Goal: Transaction & Acquisition: Purchase product/service

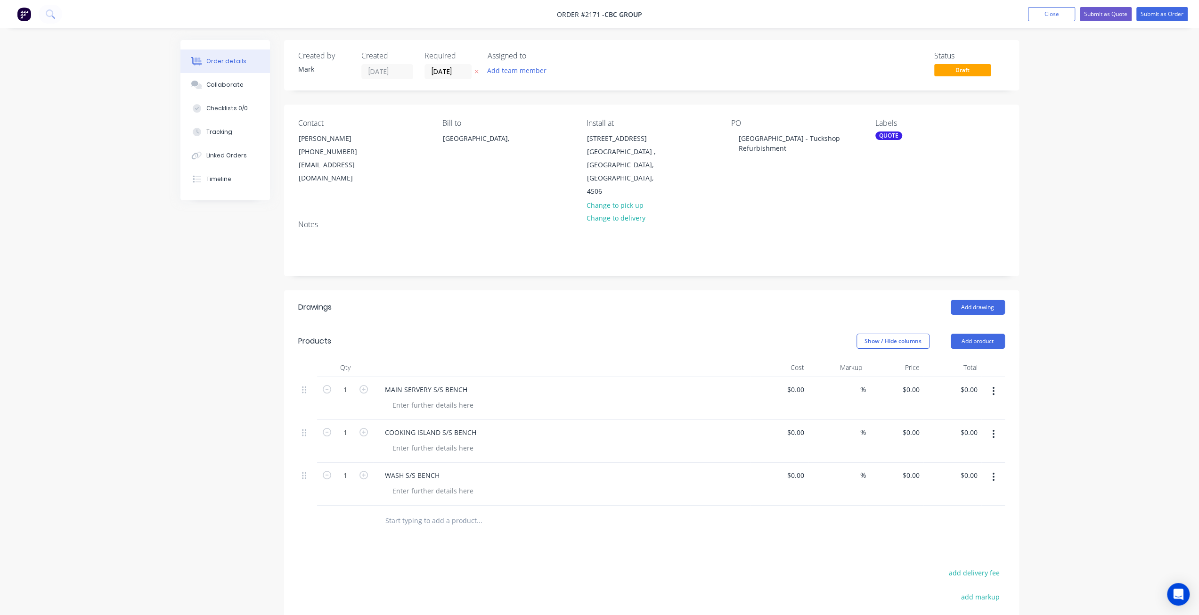
drag, startPoint x: 1070, startPoint y: 191, endPoint x: 1070, endPoint y: 34, distance: 157.4
click at [1070, 191] on div "Order details Collaborate Checklists 0/0 Tracking Linked Orders Timeline Order …" at bounding box center [599, 388] width 1199 height 776
click at [1058, 13] on button "Close" at bounding box center [1051, 14] width 47 height 14
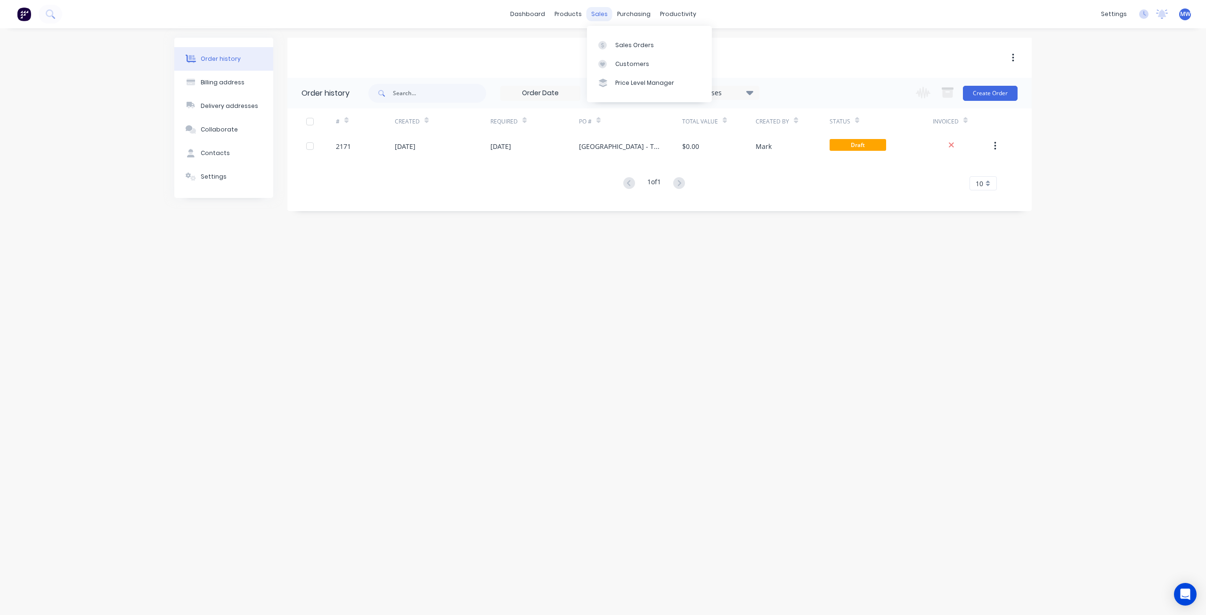
drag, startPoint x: 596, startPoint y: 14, endPoint x: 602, endPoint y: 18, distance: 7.4
click at [596, 14] on div "sales" at bounding box center [600, 14] width 26 height 14
click at [629, 41] on div "Sales Orders" at bounding box center [634, 45] width 39 height 8
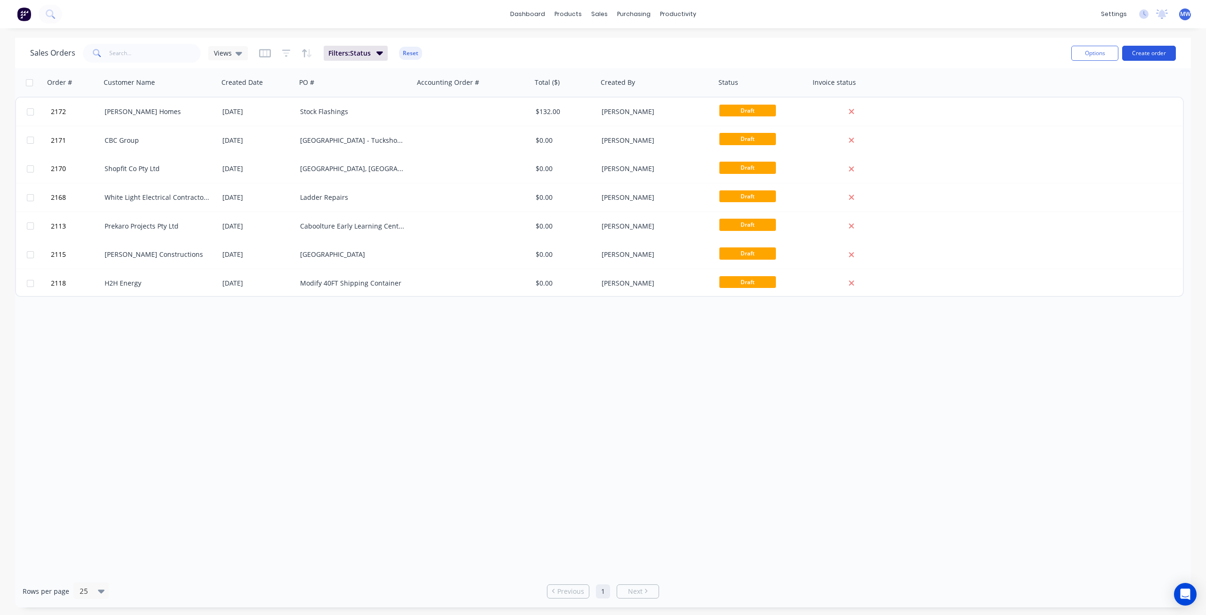
click at [1146, 56] on button "Create order" at bounding box center [1149, 53] width 54 height 15
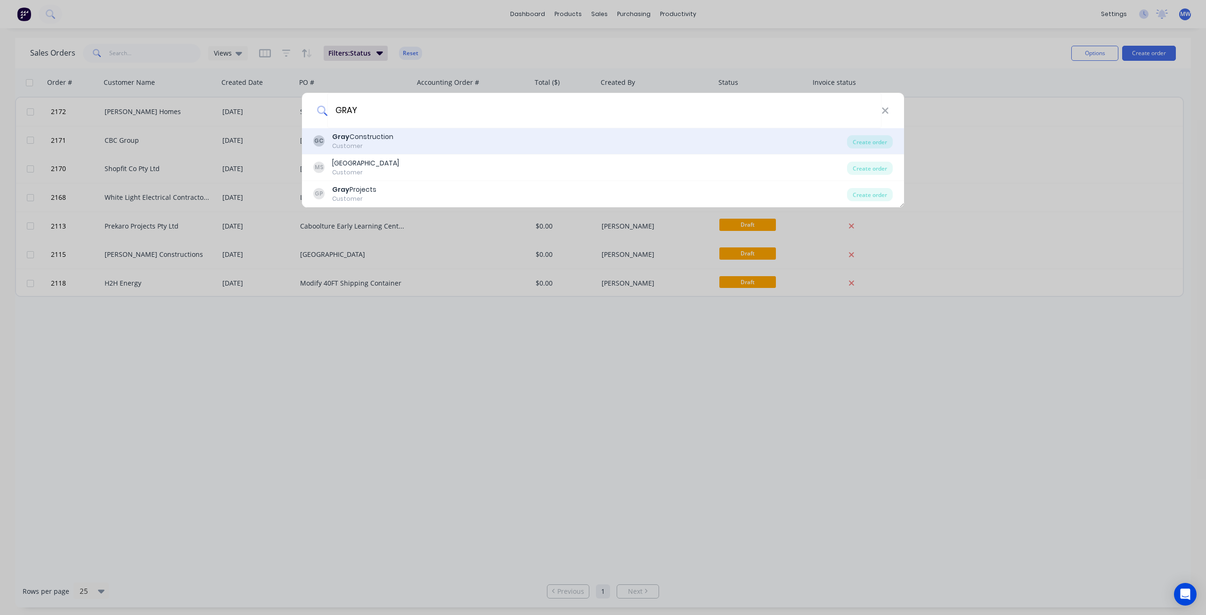
type input "GRAY"
click at [366, 141] on div "Gray Construction" at bounding box center [362, 137] width 61 height 10
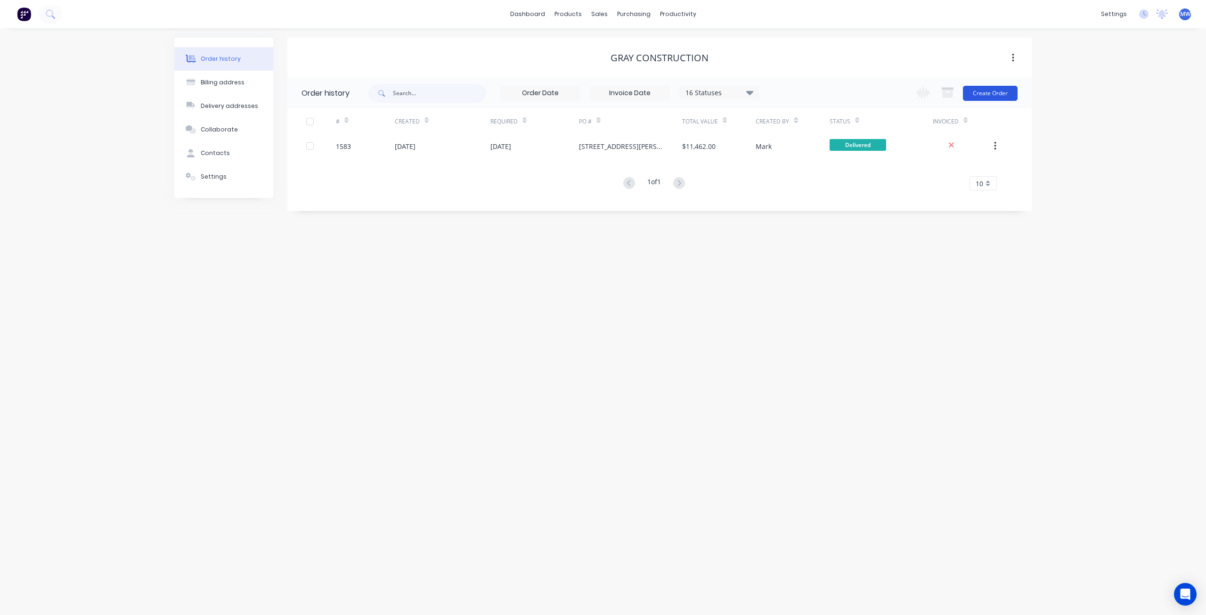
click at [1000, 96] on button "Create Order" at bounding box center [990, 93] width 55 height 15
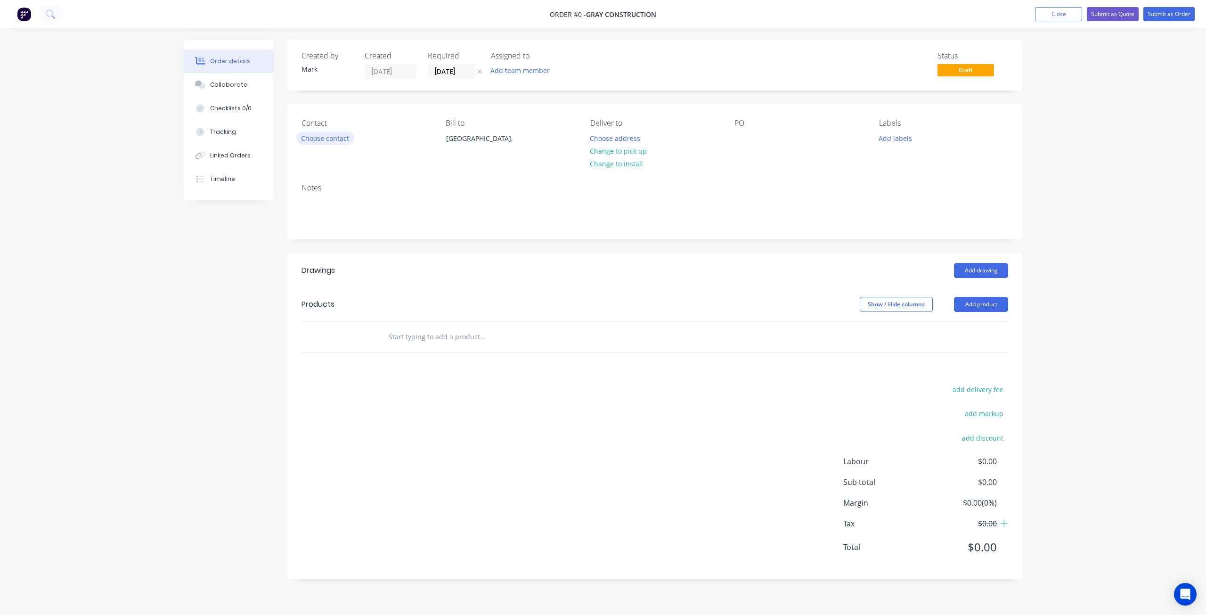
click at [334, 140] on button "Choose contact" at bounding box center [325, 137] width 58 height 13
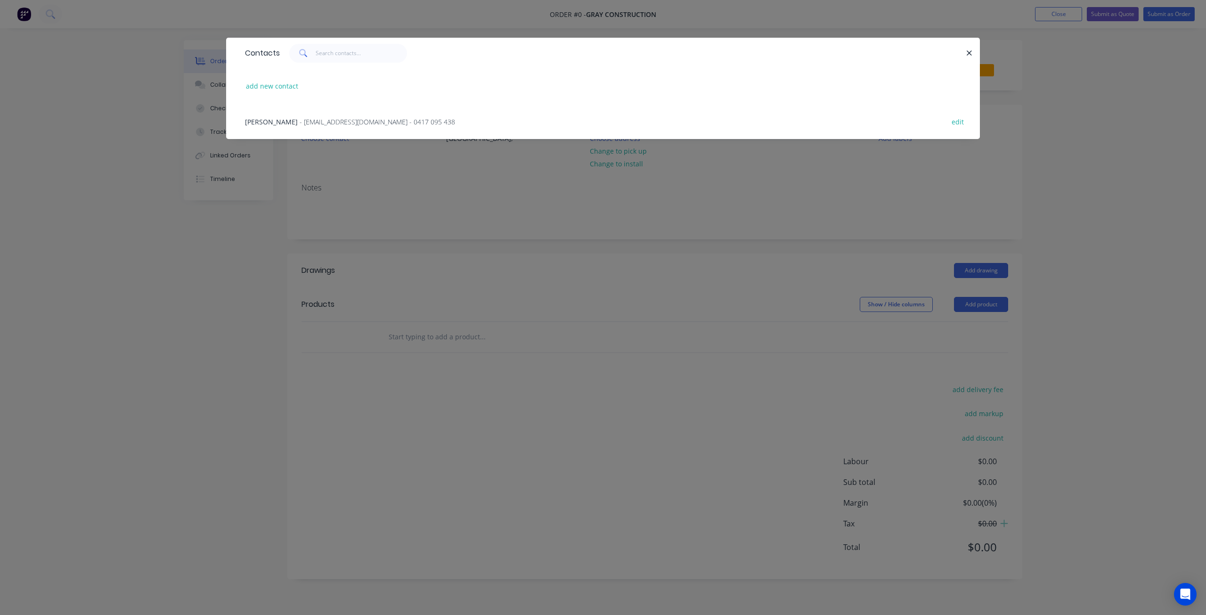
click at [300, 123] on span "- [EMAIL_ADDRESS][DOMAIN_NAME] - 0417 095 438" at bounding box center [377, 121] width 155 height 9
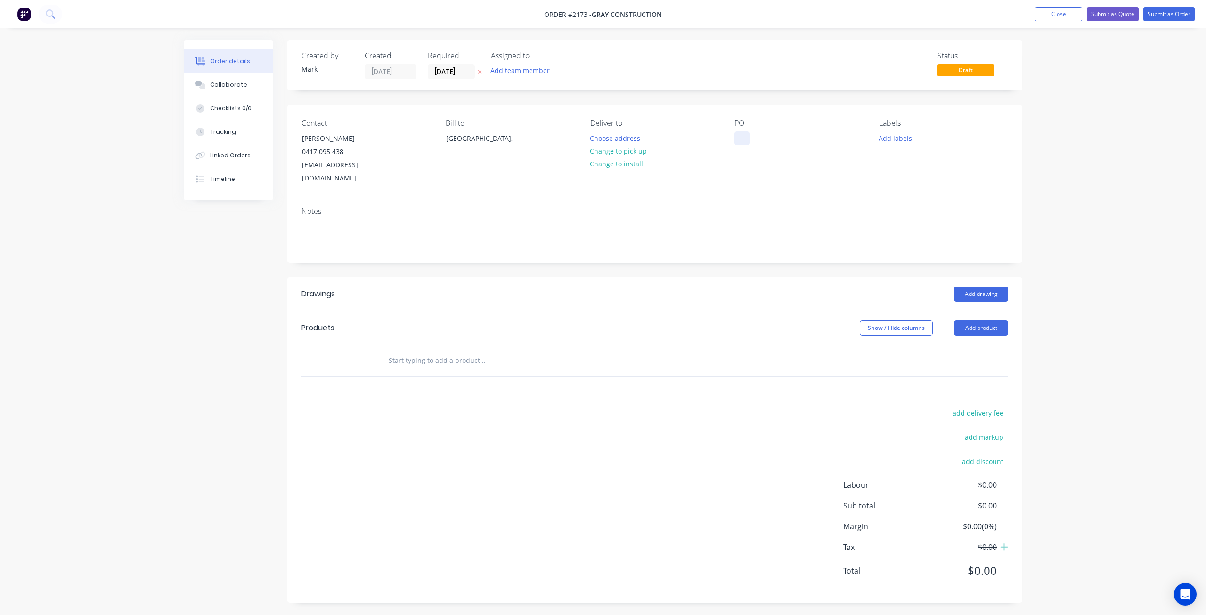
click at [741, 135] on div at bounding box center [742, 138] width 15 height 14
click at [750, 136] on div "V" at bounding box center [744, 138] width 19 height 14
click at [907, 138] on button "Add labels" at bounding box center [895, 137] width 43 height 13
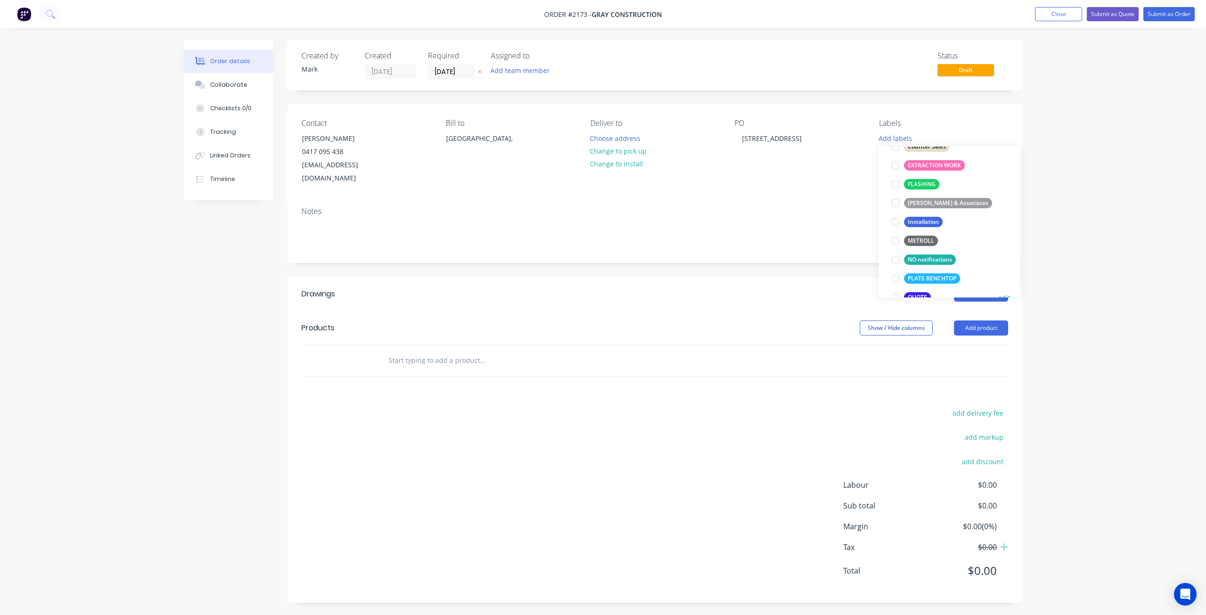
scroll to position [236, 0]
click at [899, 249] on div at bounding box center [895, 250] width 19 height 19
